Goal: Obtain resource: Obtain resource

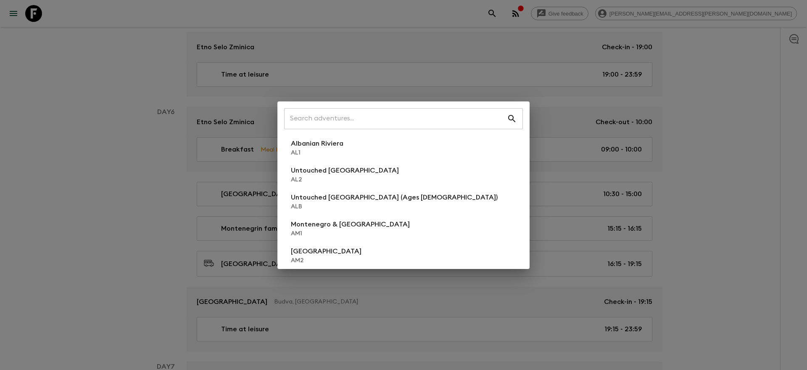
scroll to position [1224, 0]
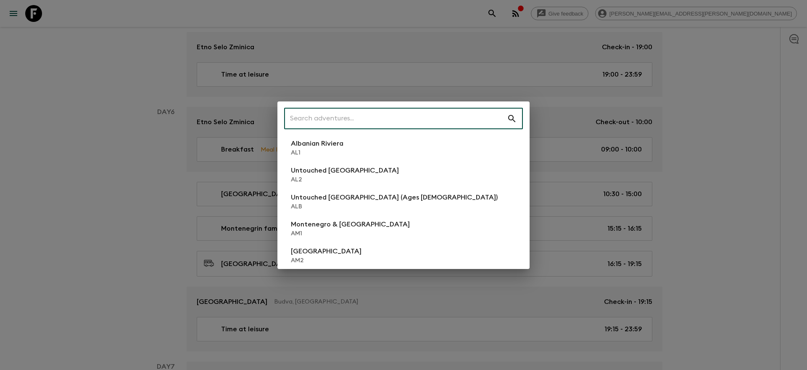
click at [420, 116] on input "text" at bounding box center [395, 119] width 223 height 24
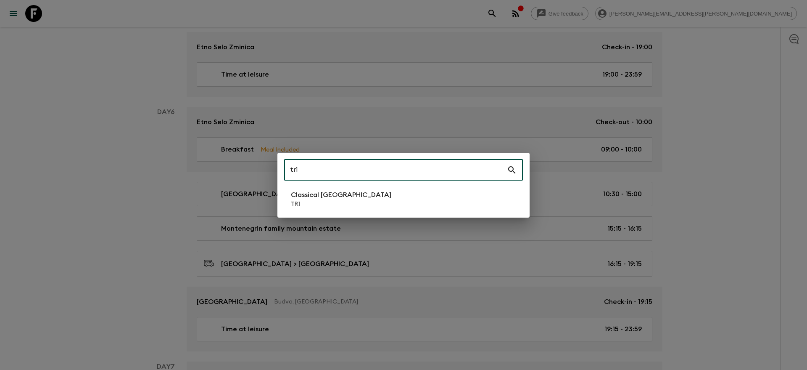
type input "tr1"
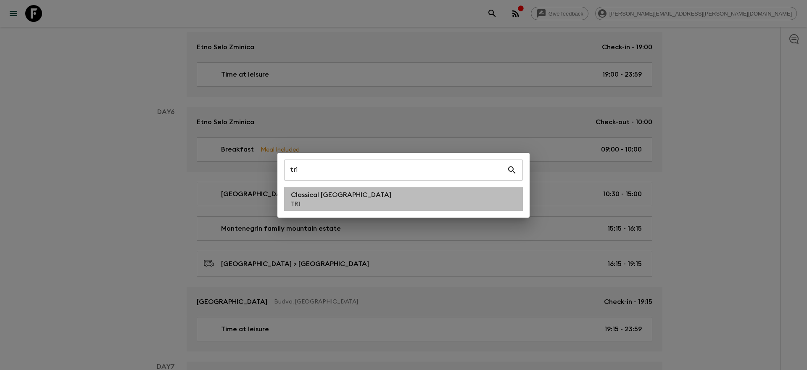
click at [344, 199] on li "Classical Türkiye TR1" at bounding box center [403, 199] width 239 height 24
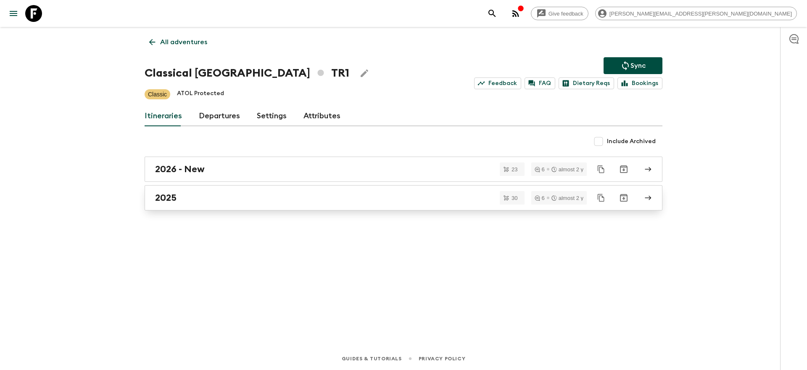
click at [408, 202] on div "2025" at bounding box center [395, 197] width 481 height 11
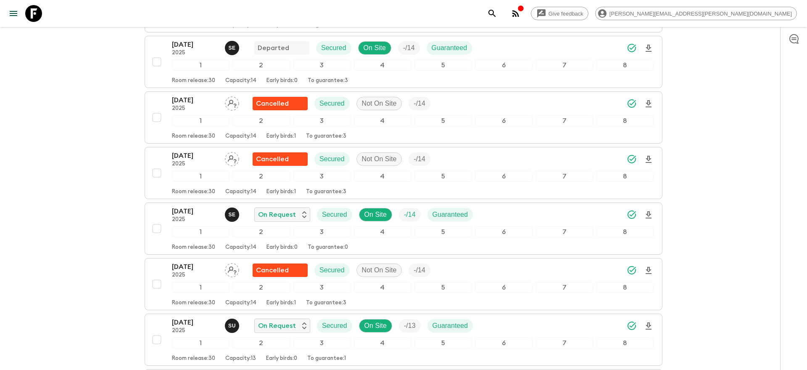
scroll to position [906, 0]
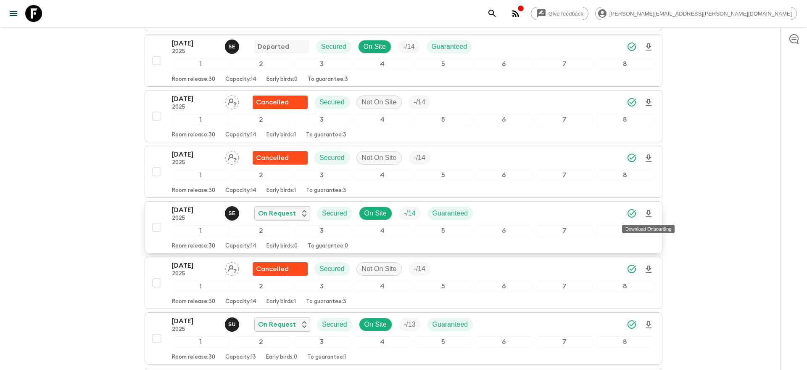
click at [649, 214] on icon "Download Onboarding" at bounding box center [649, 213] width 6 height 7
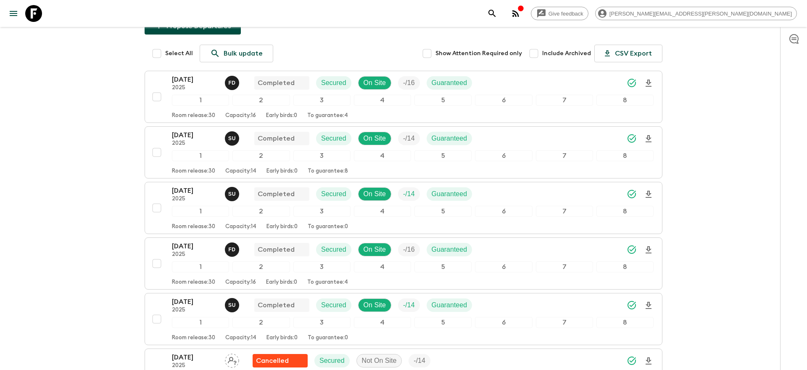
scroll to position [89, 0]
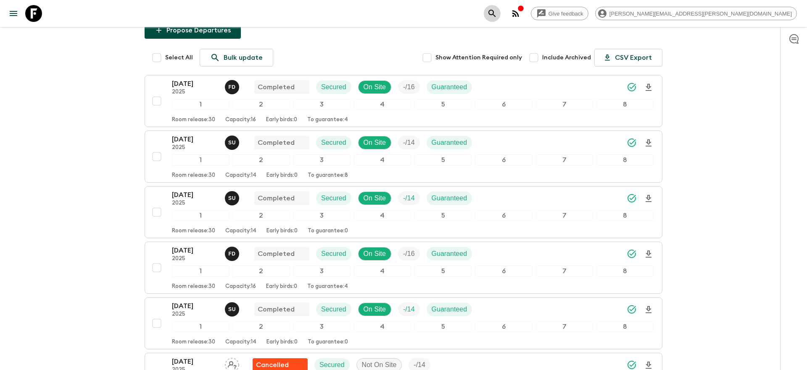
click at [497, 16] on icon "search adventures" at bounding box center [492, 13] width 10 height 10
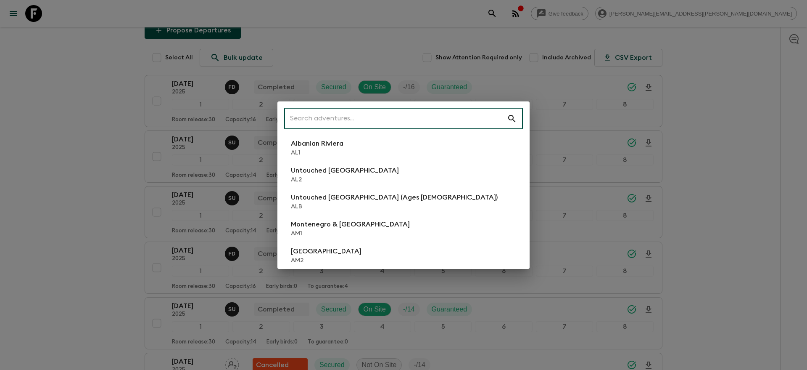
click at [456, 123] on input "text" at bounding box center [395, 119] width 223 height 24
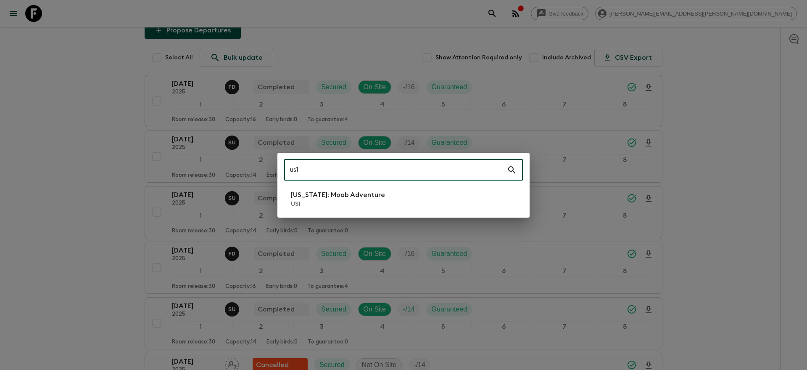
type input "us1"
click at [354, 198] on p "[US_STATE]: Moab Adventure" at bounding box center [338, 195] width 94 height 10
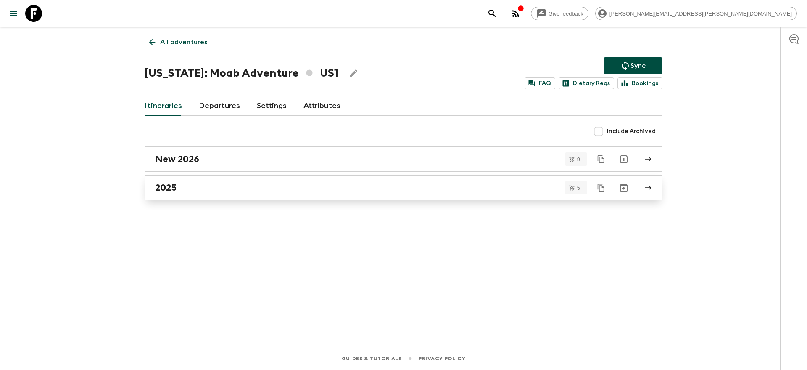
click at [342, 195] on link "2025" at bounding box center [404, 187] width 518 height 25
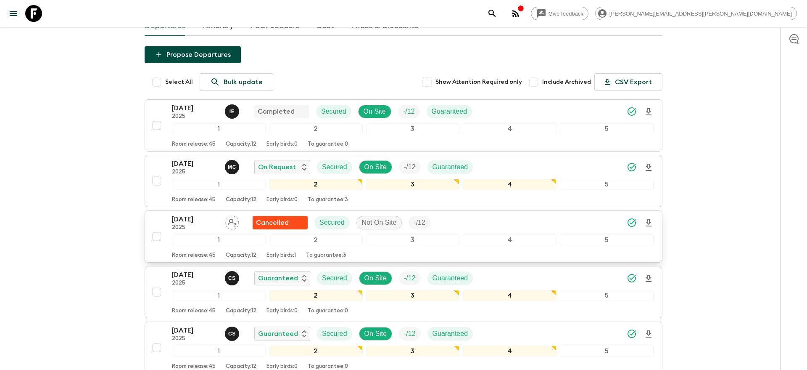
scroll to position [63, 0]
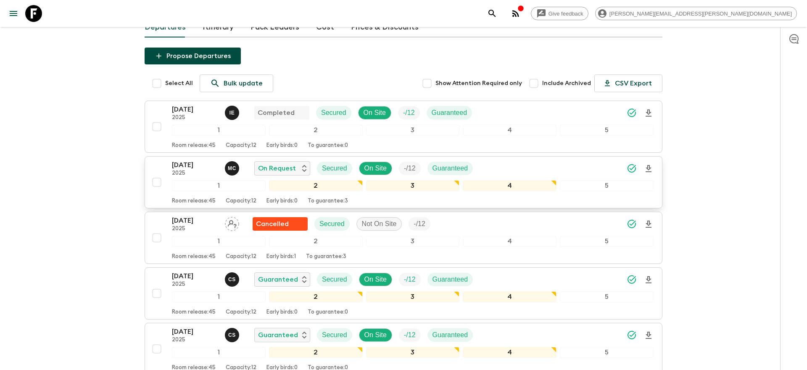
click at [644, 170] on icon "Download Onboarding" at bounding box center [649, 169] width 10 height 10
